Goal: Information Seeking & Learning: Learn about a topic

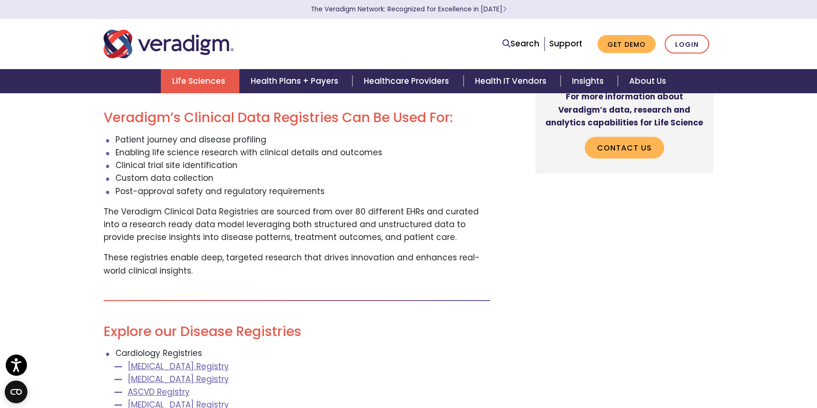
scroll to position [924, 0]
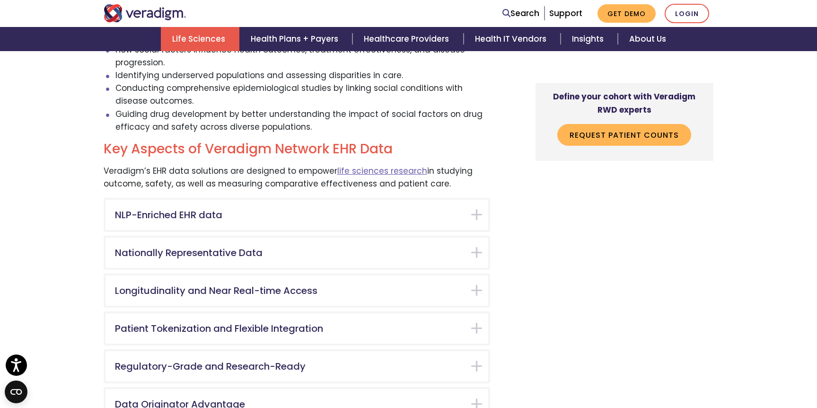
scroll to position [2063, 0]
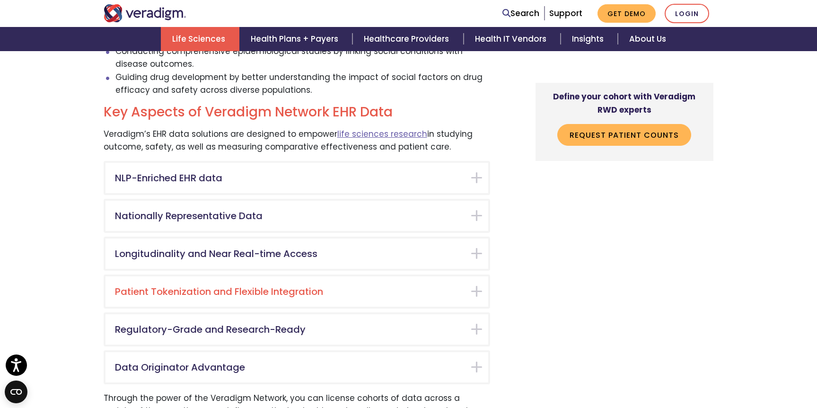
click at [148, 276] on div "Patient Tokenization and Flexible Integration" at bounding box center [297, 291] width 383 height 30
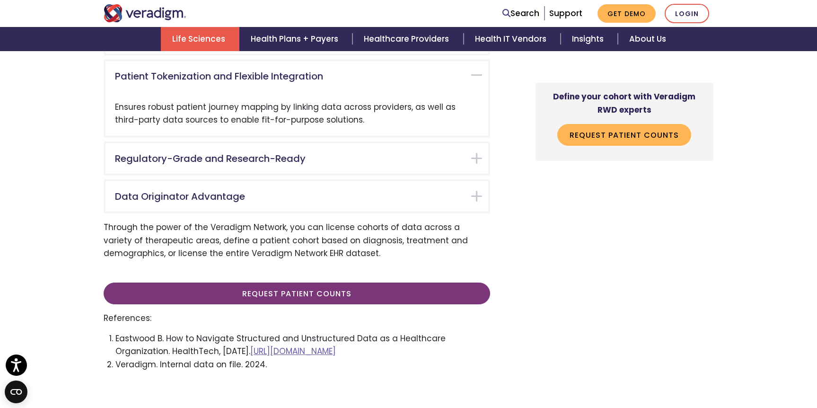
scroll to position [2316, 0]
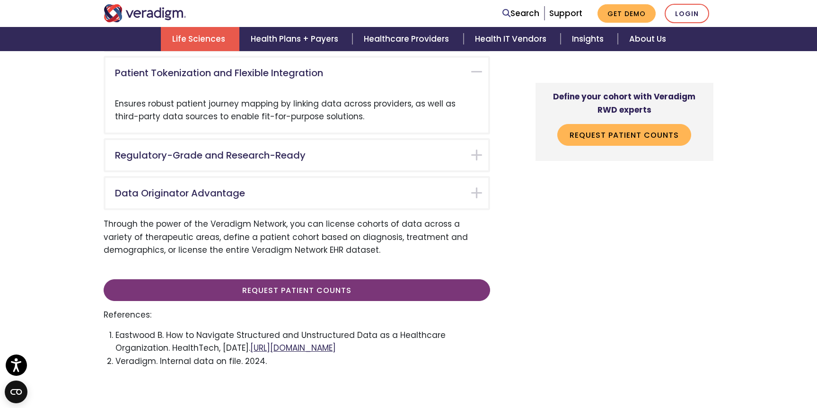
click at [250, 342] on link "https://healthtechmagazine.net/article/2023/05/structured-vs-unstructured-data-…" at bounding box center [293, 347] width 86 height 11
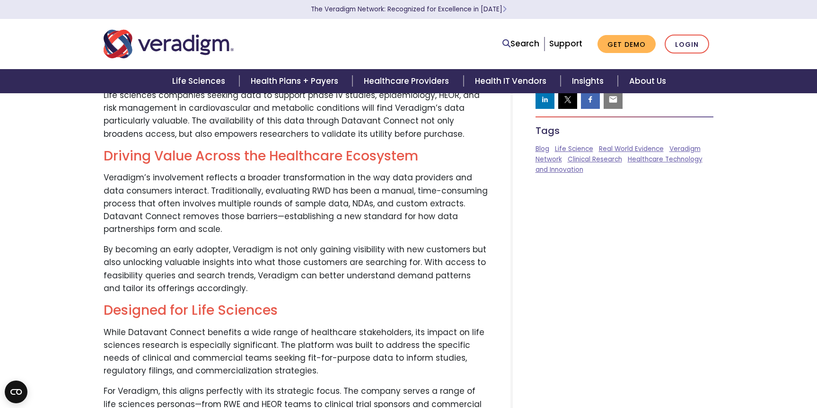
scroll to position [864, 0]
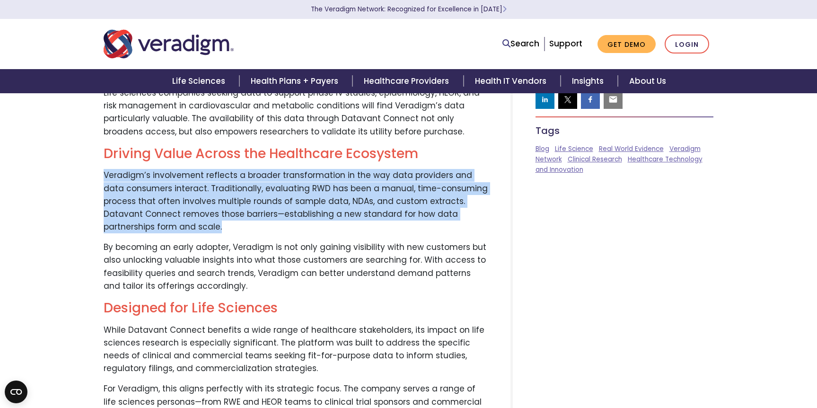
drag, startPoint x: 104, startPoint y: 159, endPoint x: 238, endPoint y: 212, distance: 144.7
click at [238, 212] on p "Veradigm’s involvement reflects a broader transformation in the way data provid…" at bounding box center [296, 201] width 384 height 64
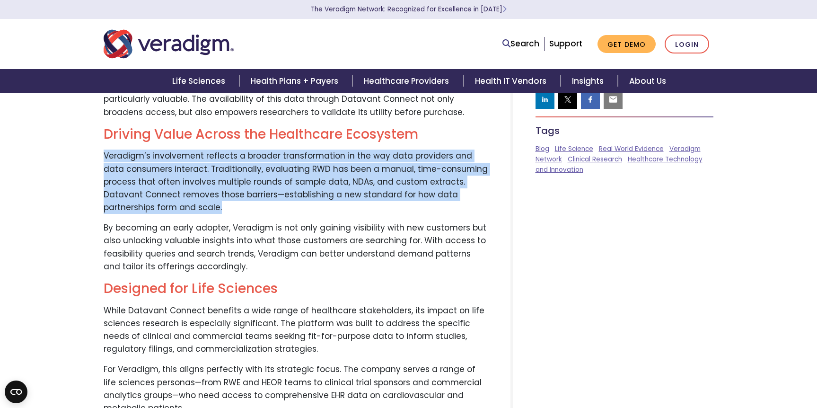
scroll to position [884, 0]
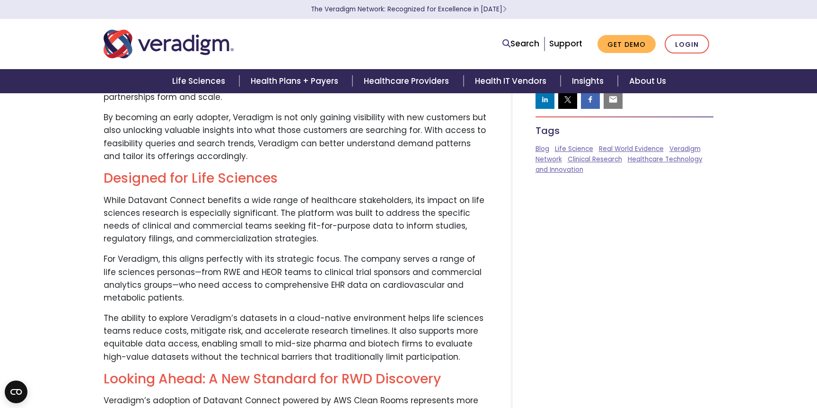
click at [226, 253] on p "For Veradigm, this aligns perfectly with its strategic focus. The company serve…" at bounding box center [296, 279] width 384 height 52
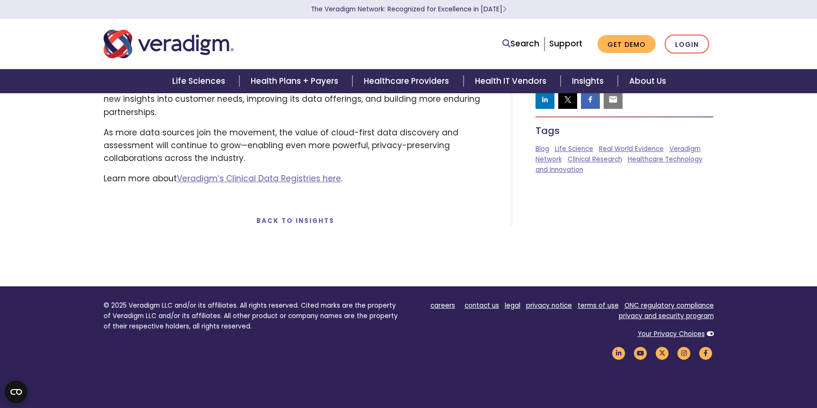
scroll to position [1373, 0]
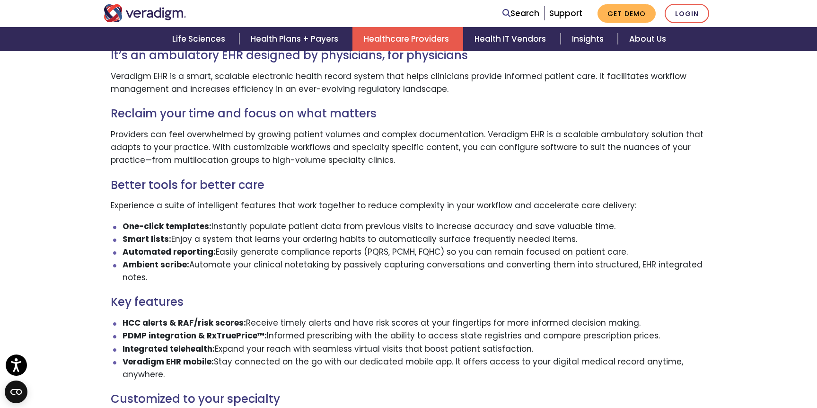
scroll to position [624, 0]
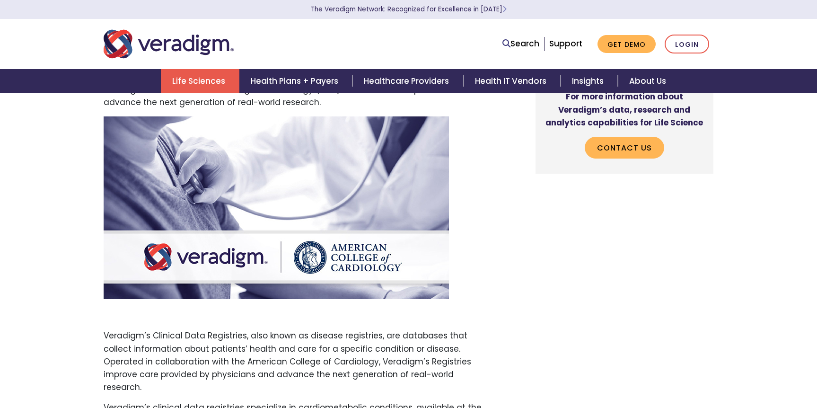
scroll to position [304, 0]
